Goal: Communication & Community: Answer question/provide support

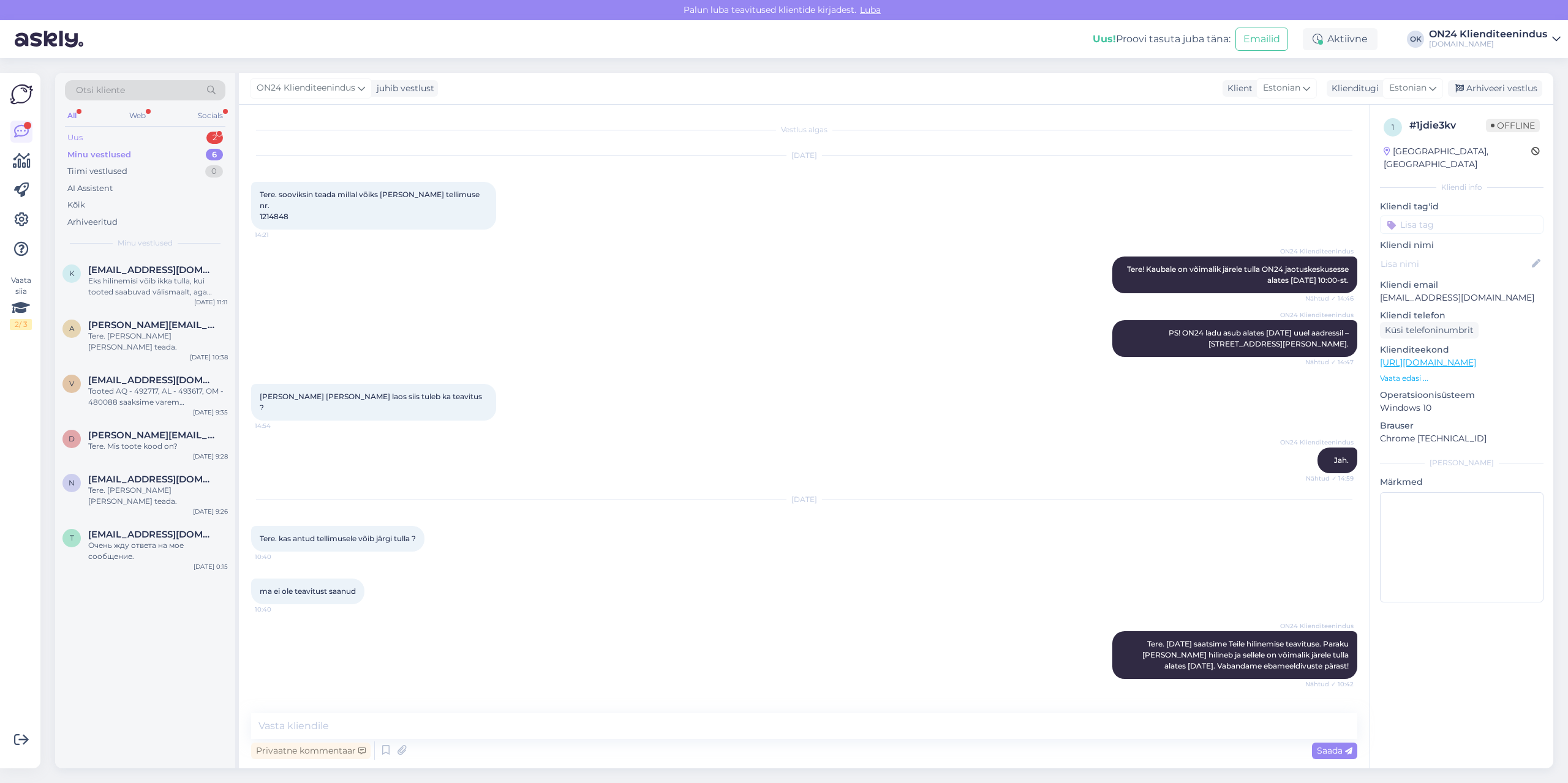
scroll to position [456, 0]
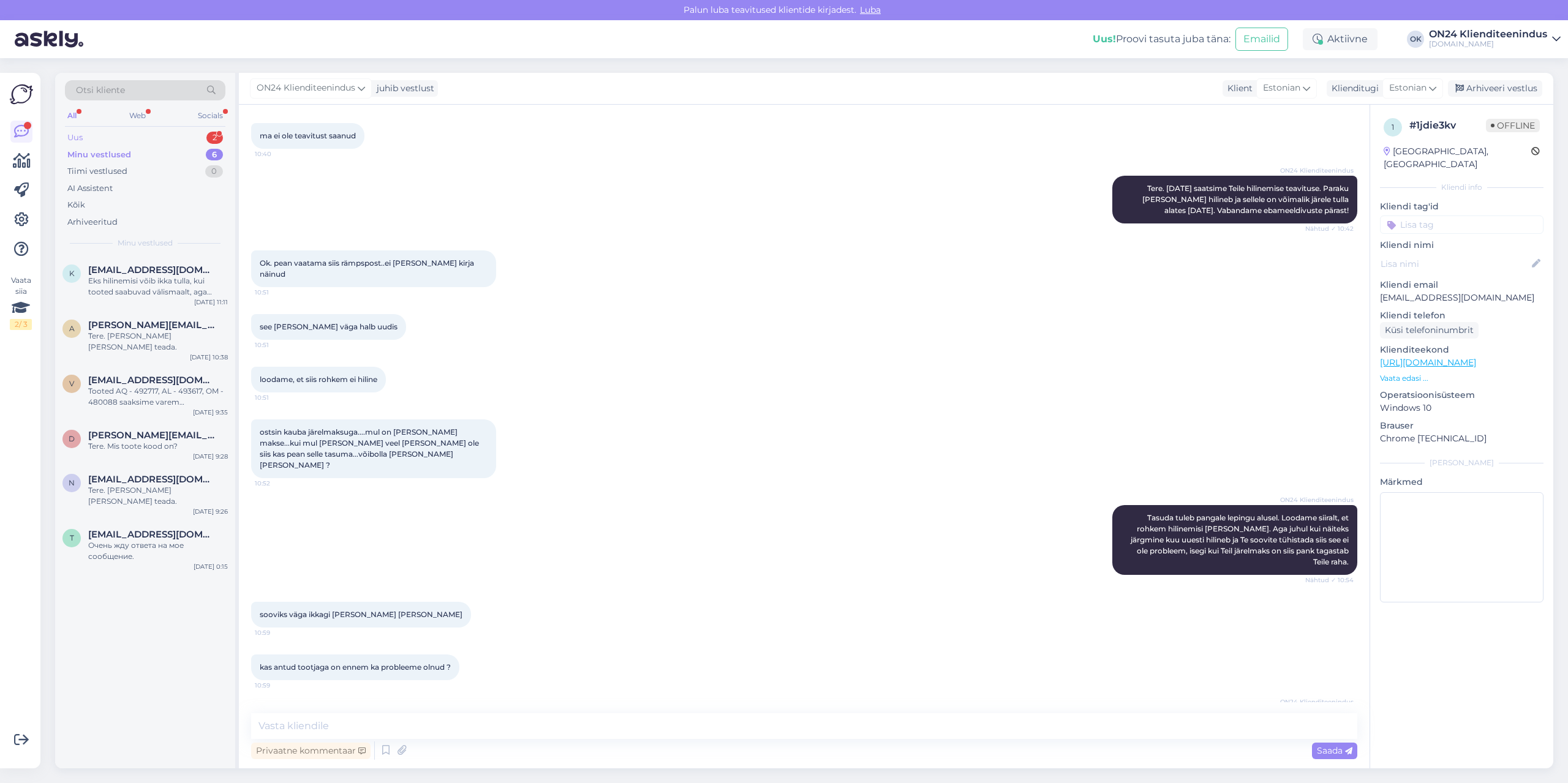
click at [157, 132] on div "Uus 2" at bounding box center [145, 138] width 160 height 17
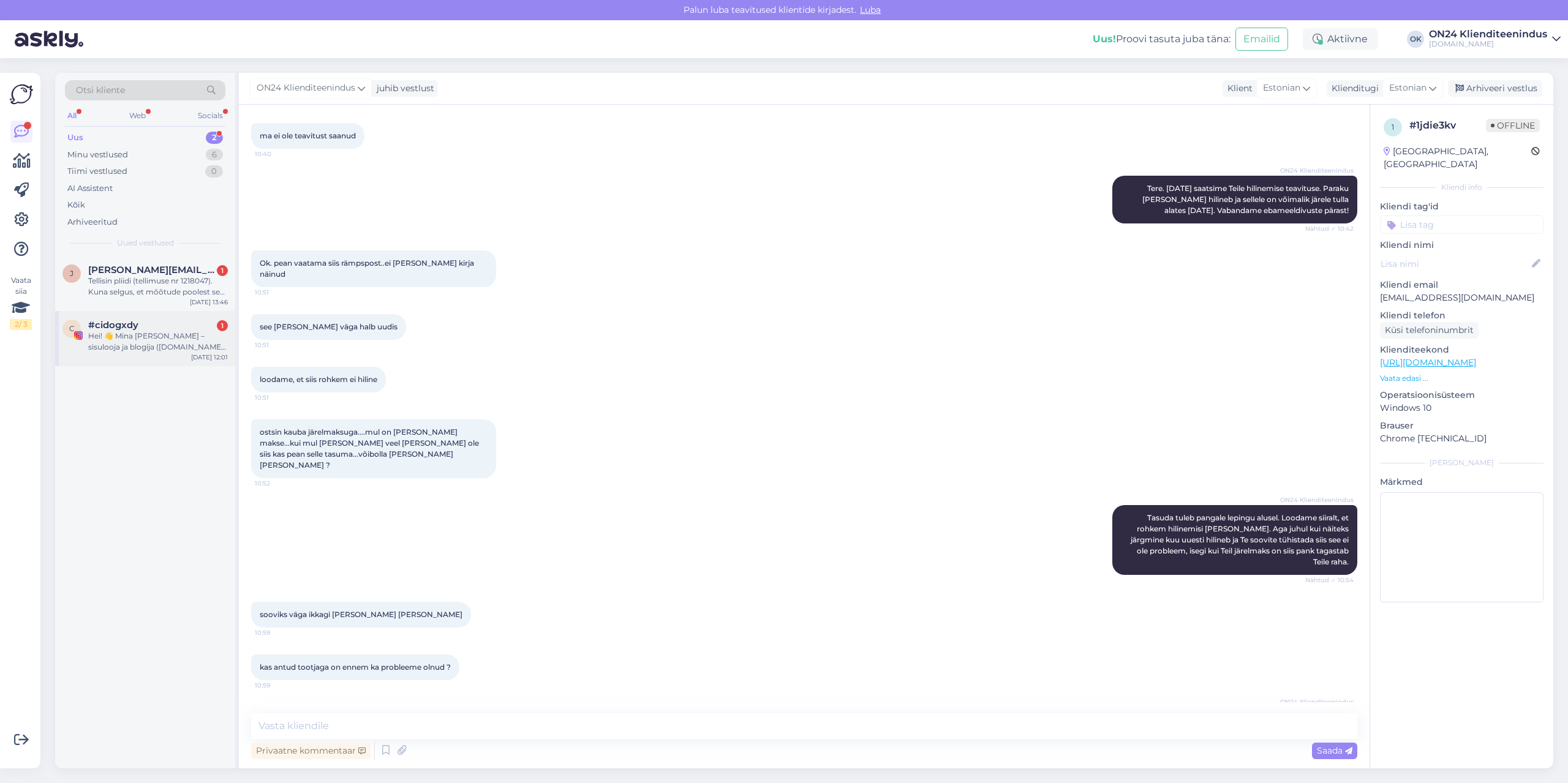
click at [161, 324] on div "#cidogxdy 1" at bounding box center [158, 324] width 140 height 11
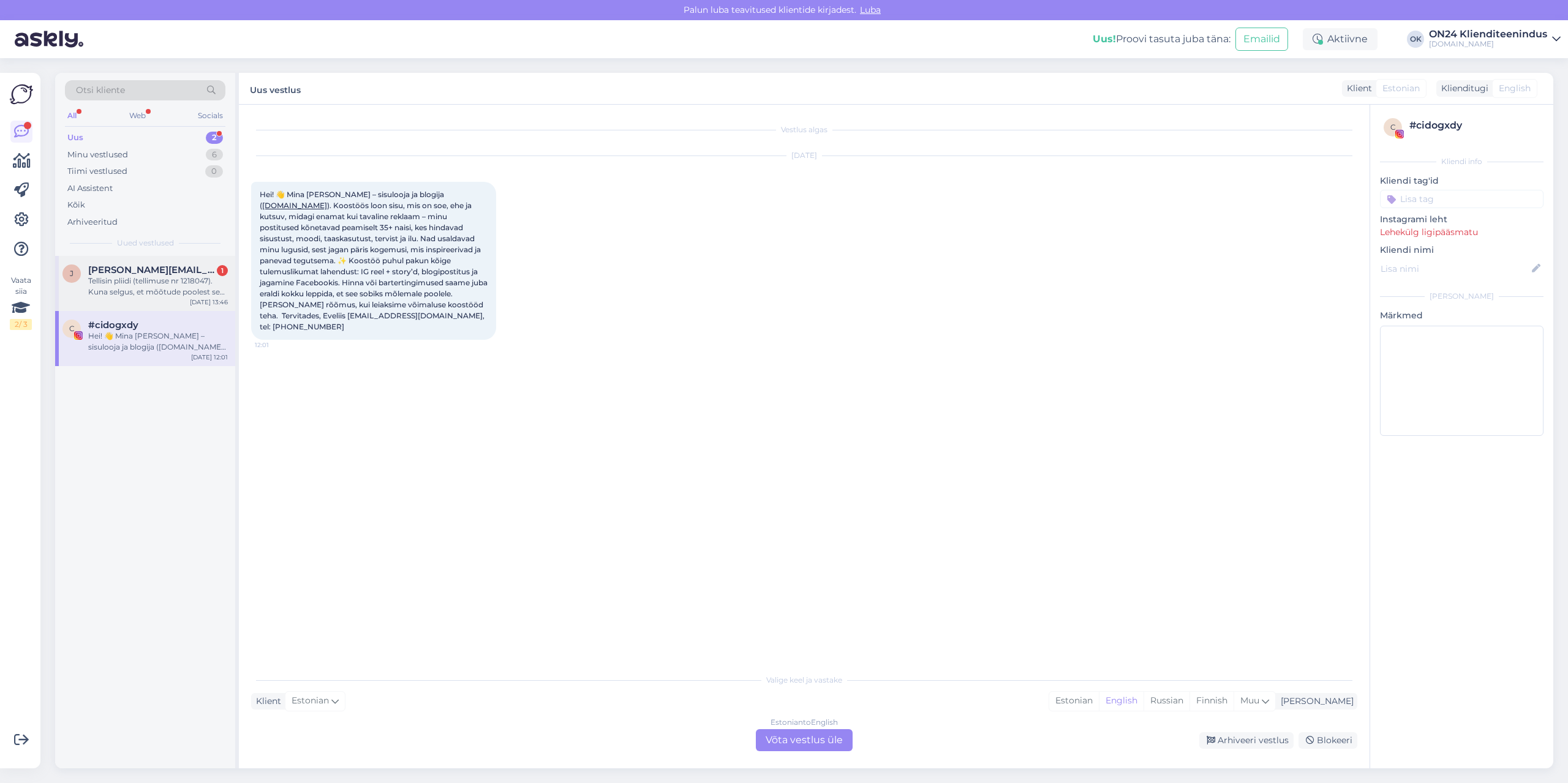
click at [123, 278] on div "Tellisin pliidi (tellimuse nr 1218047). Kuna selgus, et mõõtude poolest see pli…" at bounding box center [158, 286] width 140 height 22
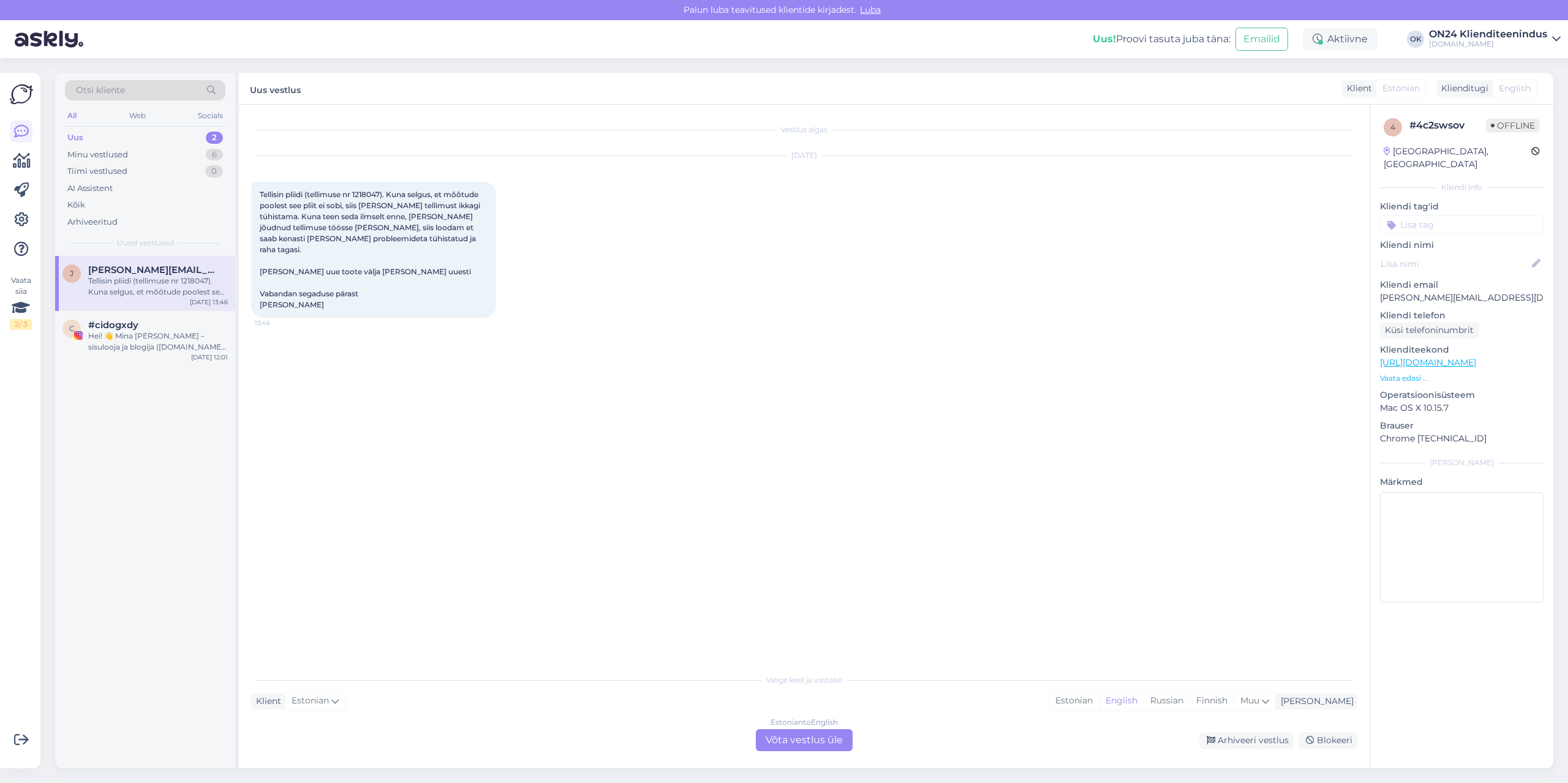
click at [372, 205] on span "Tellisin pliidi (tellimuse nr 1218047). Kuna selgus, et mõõtude poolest see pli…" at bounding box center [371, 249] width 223 height 119
copy span "1218047"
click at [1099, 701] on div "Estonian" at bounding box center [1074, 700] width 50 height 18
click at [842, 746] on div "Estonian to Estonian Võta vestlus üle" at bounding box center [804, 740] width 97 height 22
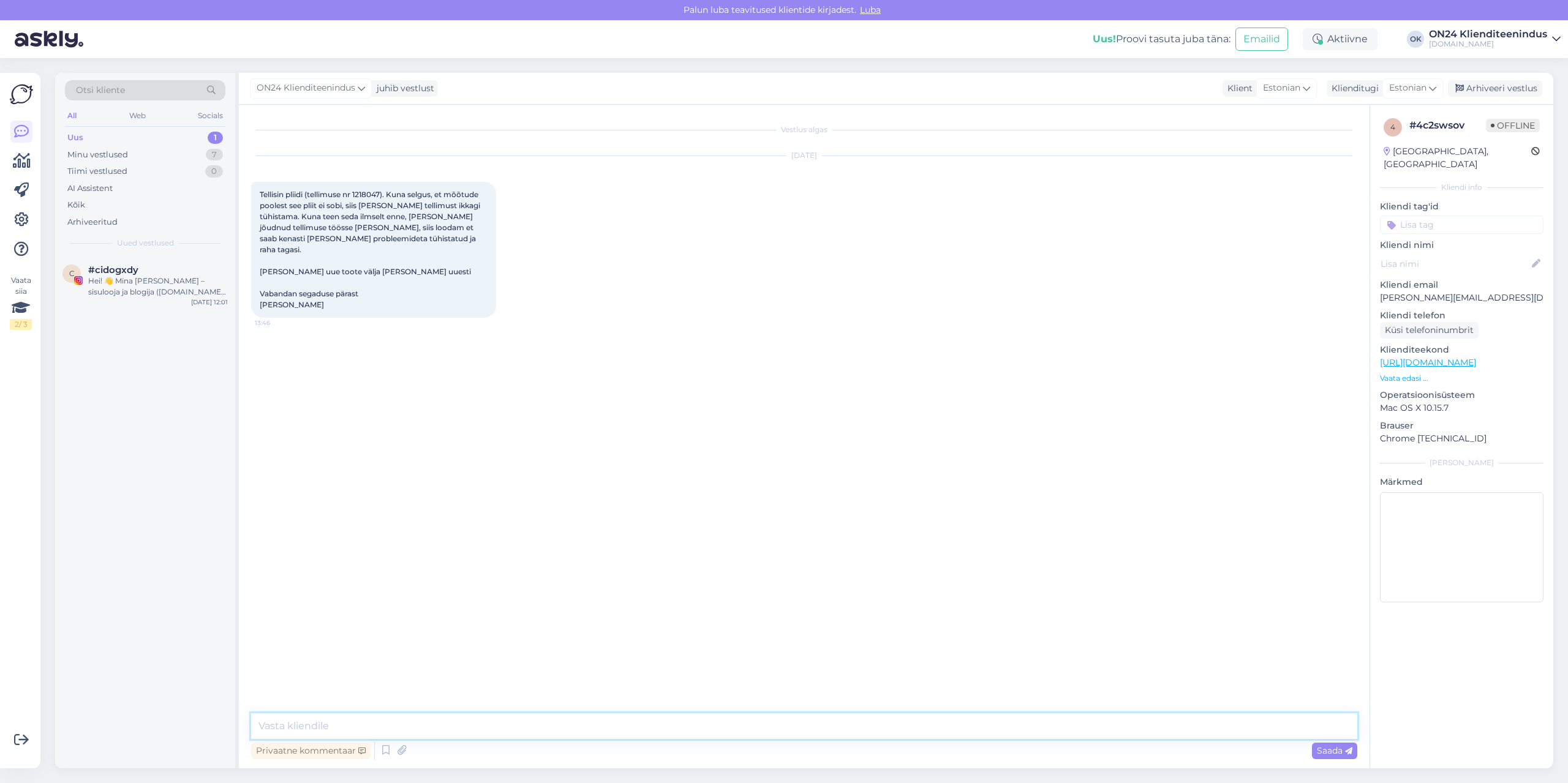
click at [801, 729] on textarea at bounding box center [804, 725] width 1106 height 26
type textarea "Tere. Tellimus tühistatud."
